Goal: Understand process/instructions: Learn how to perform a task or action

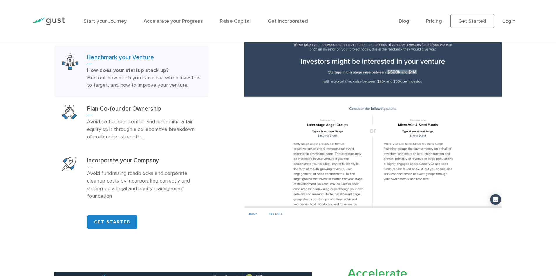
scroll to position [368, 0]
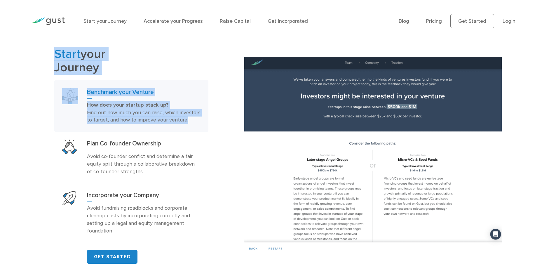
drag, startPoint x: 90, startPoint y: 55, endPoint x: 189, endPoint y: 134, distance: 127.1
click at [189, 132] on link "Benchmark your Venture How does your startup stack up? Find out how much you ca…" at bounding box center [131, 106] width 154 height 52
click at [31, 112] on div "Start your Journey Benchmark your Venture How does your startup stack up? Find …" at bounding box center [278, 156] width 556 height 216
drag, startPoint x: 41, startPoint y: 42, endPoint x: 199, endPoint y: 146, distance: 189.1
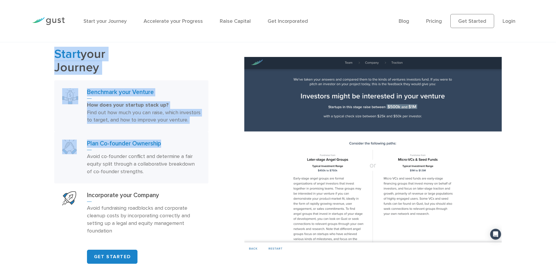
click at [210, 152] on div "Start your Journey Benchmark your Venture How does your startup stack up? Find …" at bounding box center [145, 156] width 190 height 216
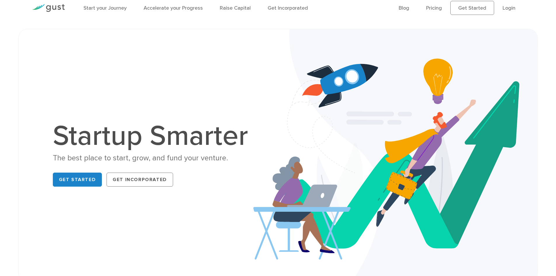
scroll to position [0, 0]
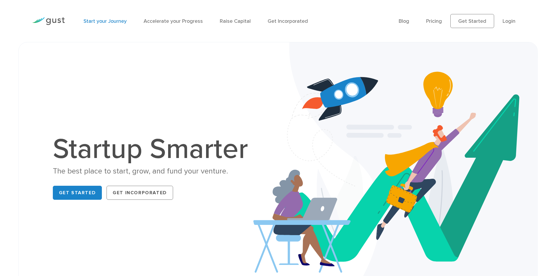
click at [107, 21] on link "Start your Journey" at bounding box center [104, 21] width 43 height 6
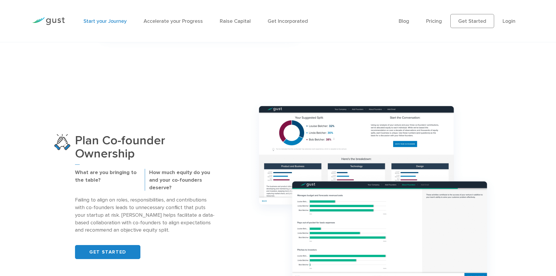
scroll to position [467, 0]
